Goal: Task Accomplishment & Management: Complete application form

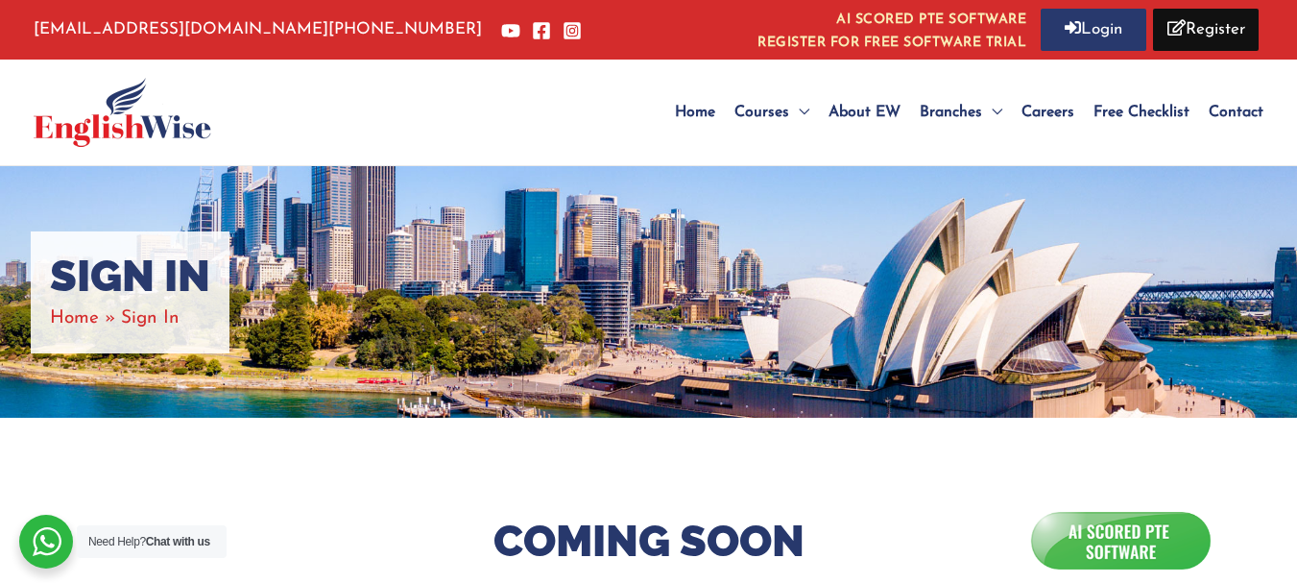
drag, startPoint x: 0, startPoint y: 0, endPoint x: 1310, endPoint y: 19, distance: 1310.3
click at [1296, 19] on html "Skip to content [EMAIL_ADDRESS][DOMAIN_NAME] [PHONE_NUMBER] AI SCORED PTE SOFTW…" at bounding box center [648, 580] width 1297 height 1160
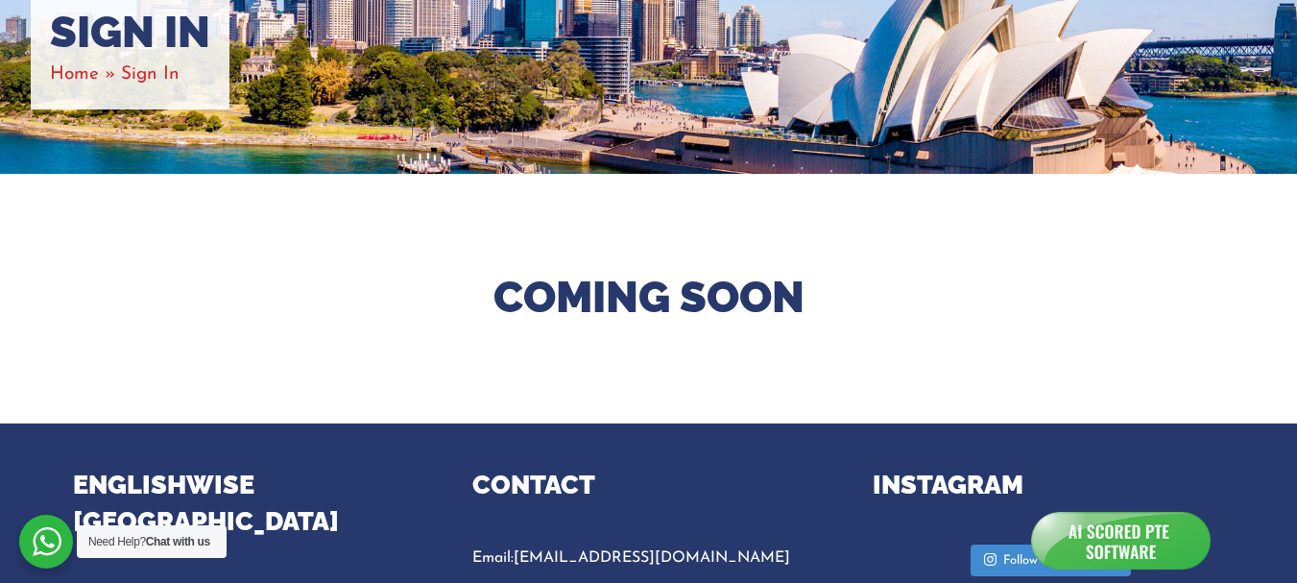
click at [1296, 262] on html "Skip to content [EMAIL_ADDRESS][DOMAIN_NAME] [PHONE_NUMBER] AI SCORED PTE SOFTW…" at bounding box center [648, 336] width 1297 height 1160
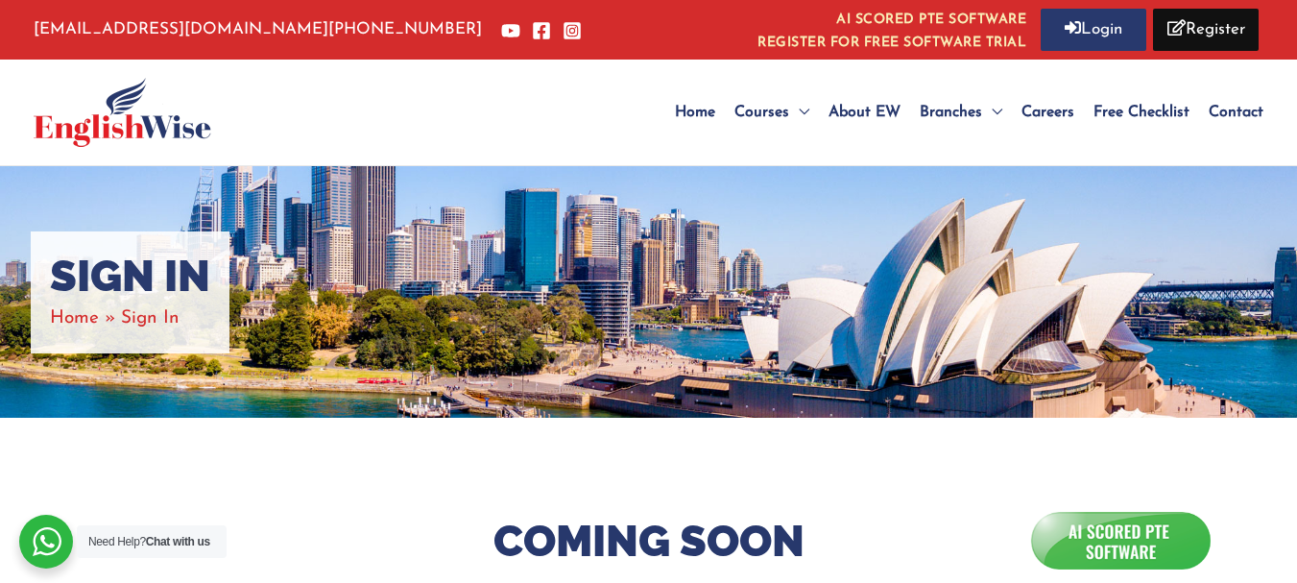
click at [1183, 27] on link "Register" at bounding box center [1206, 30] width 106 height 42
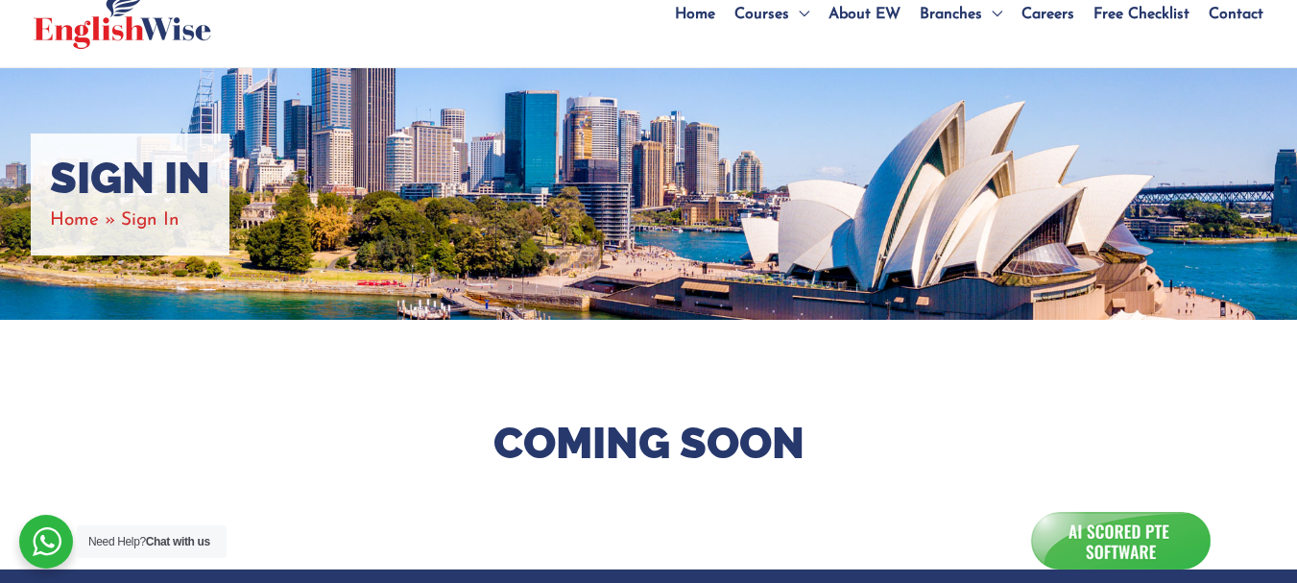
scroll to position [126, 0]
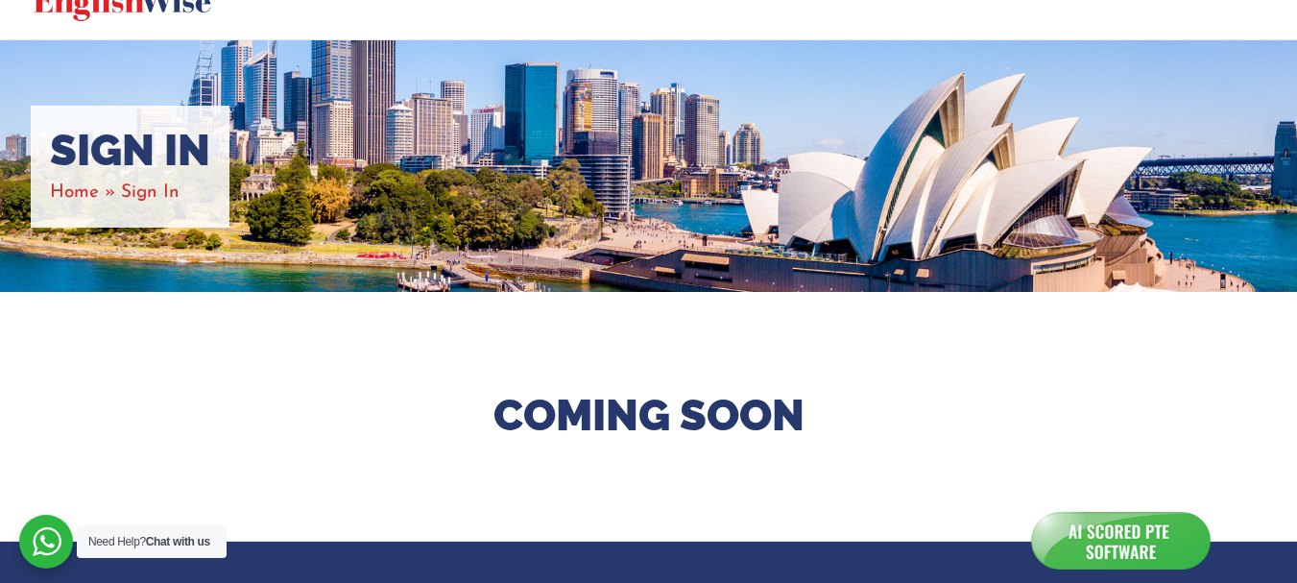
drag, startPoint x: 162, startPoint y: 194, endPoint x: 99, endPoint y: 130, distance: 90.3
click at [99, 130] on div "Sign In Home Sign In" at bounding box center [130, 167] width 199 height 122
click at [190, 233] on div "Sign In Home Sign In" at bounding box center [648, 165] width 1297 height 251
click at [839, 477] on div "Coming Soon" at bounding box center [649, 416] width 1152 height 249
